Goal: Information Seeking & Learning: Check status

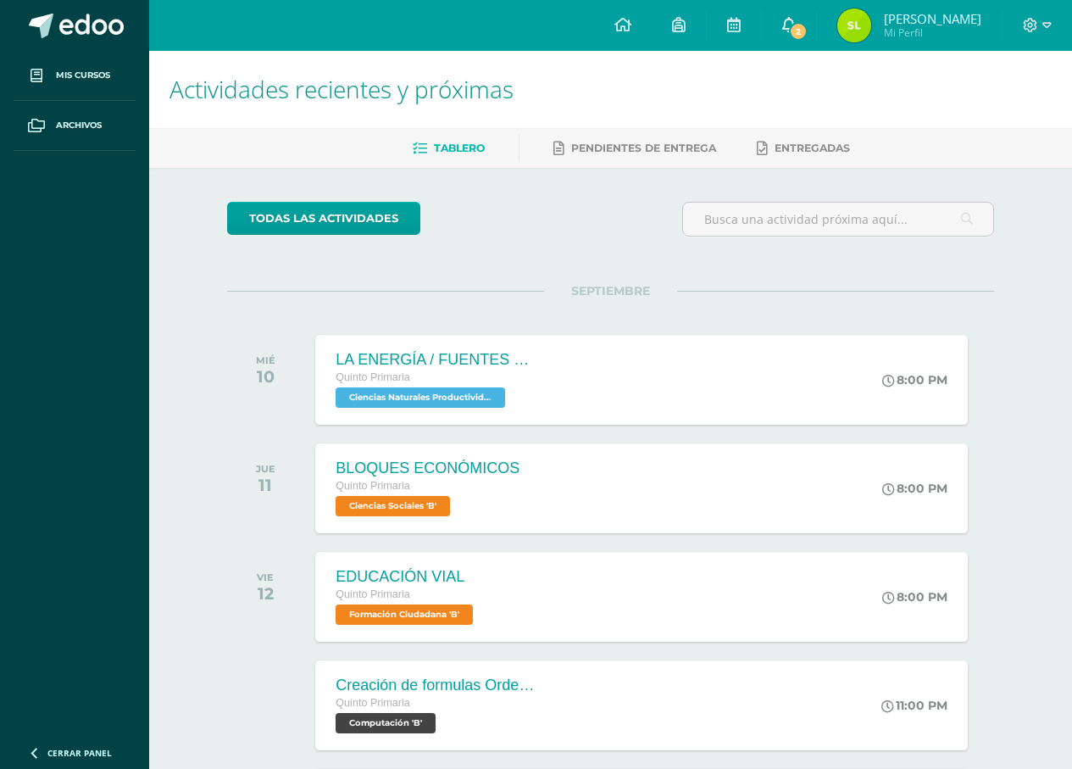
click at [816, 31] on link "2" at bounding box center [789, 25] width 54 height 51
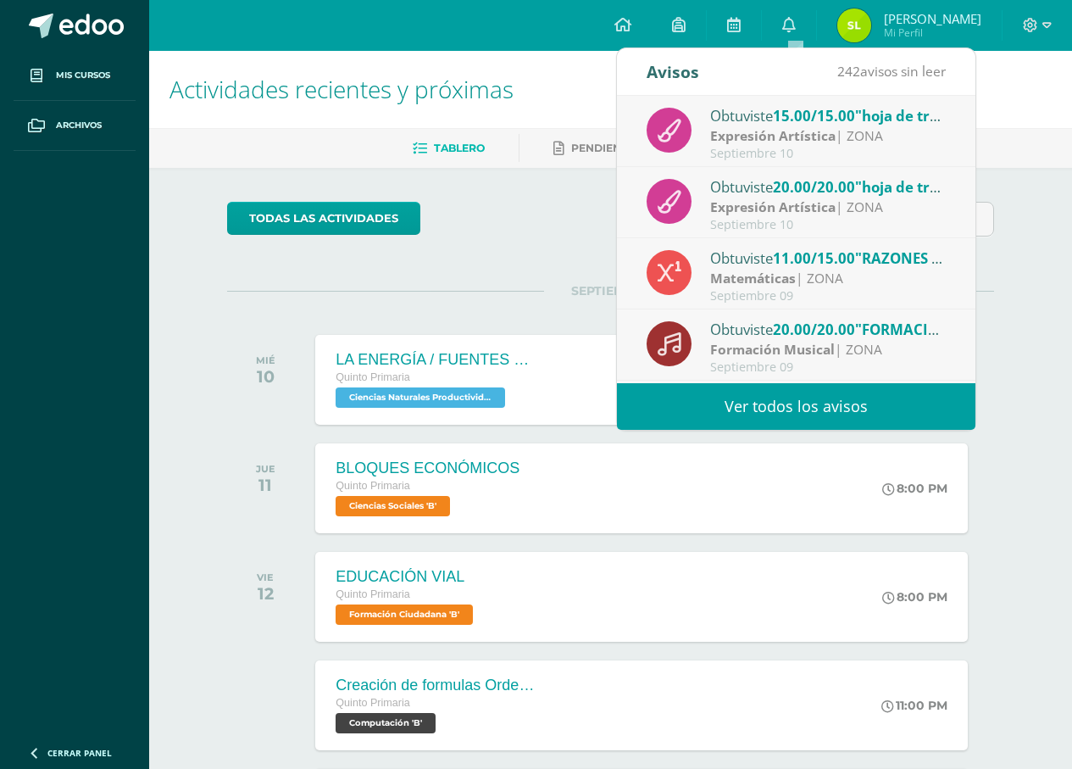
click at [479, 258] on div "todas las Actividades No tienes actividades Échale un vistazo a los demás perío…" at bounding box center [610, 621] width 835 height 906
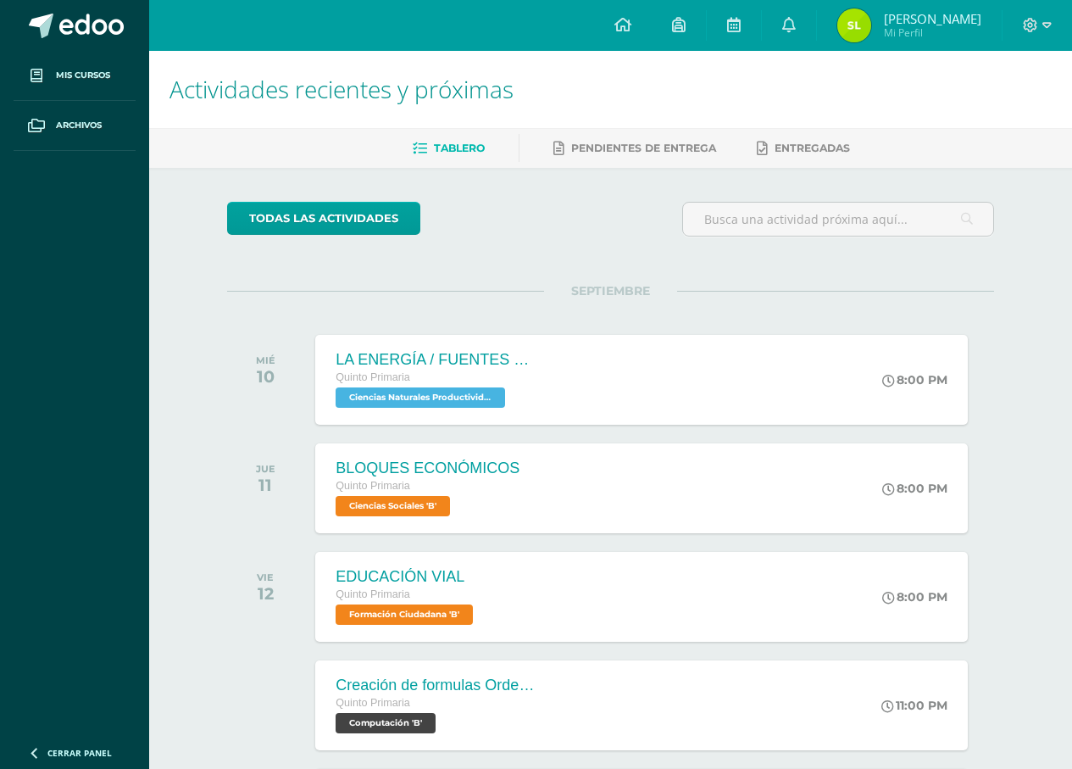
click at [871, 23] on img at bounding box center [854, 25] width 34 height 34
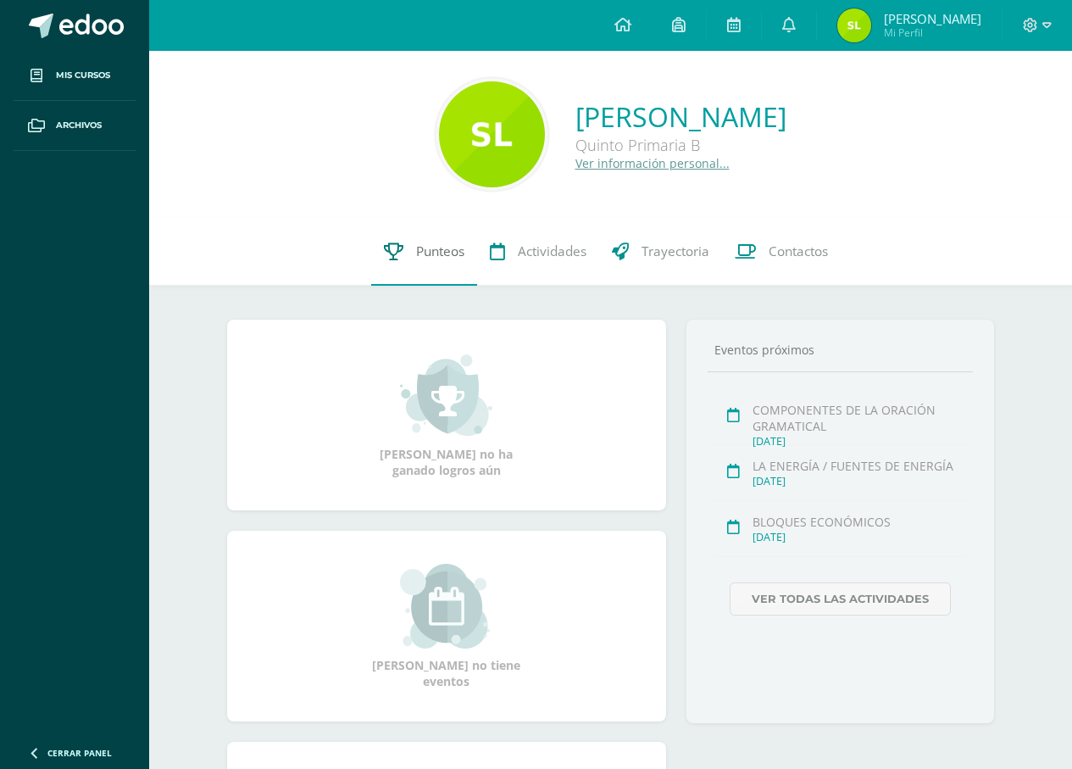
click at [423, 236] on link "Punteos" at bounding box center [424, 252] width 106 height 68
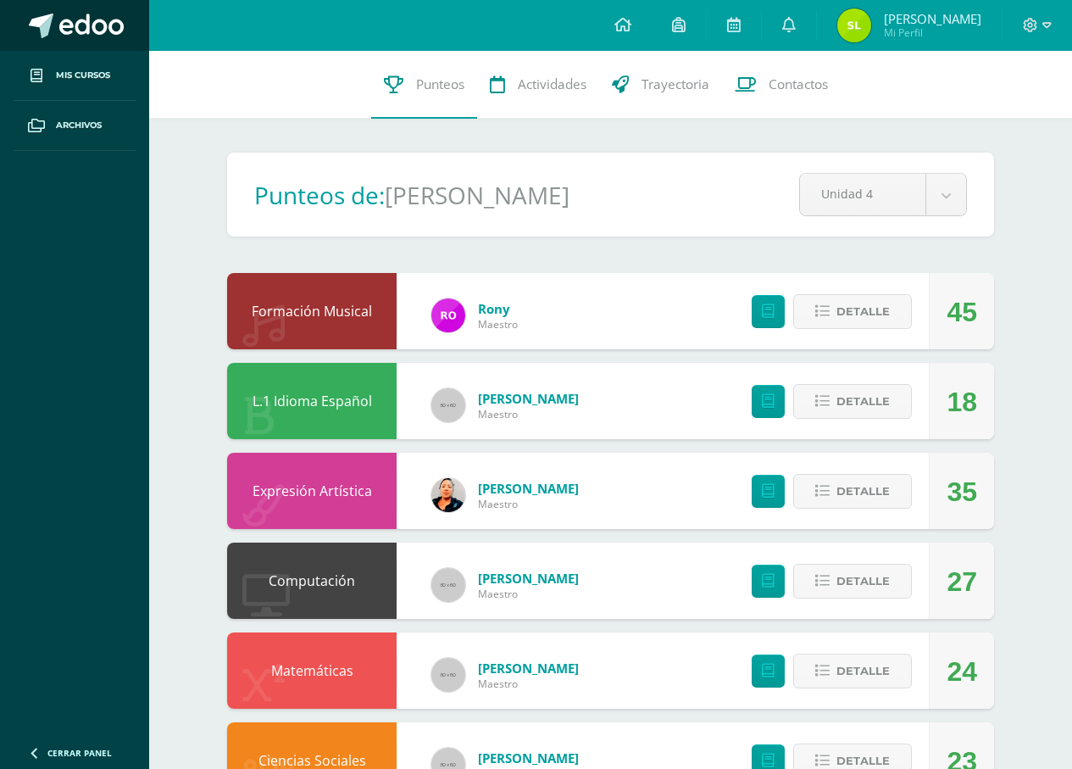
click at [97, 10] on link at bounding box center [74, 25] width 149 height 51
